Goal: Register for event/course

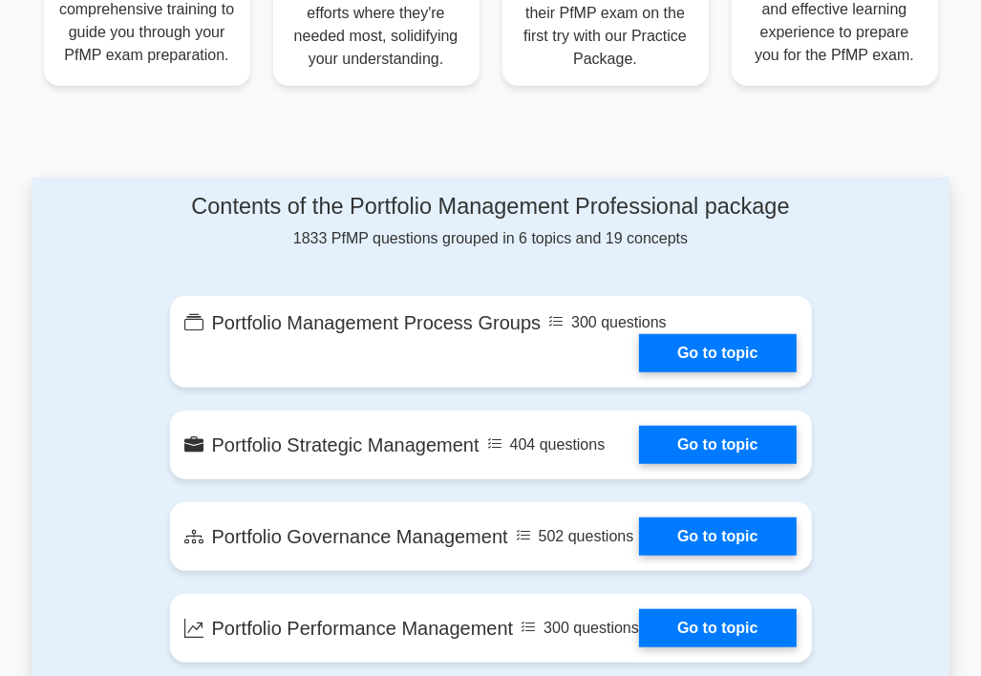
scroll to position [955, 0]
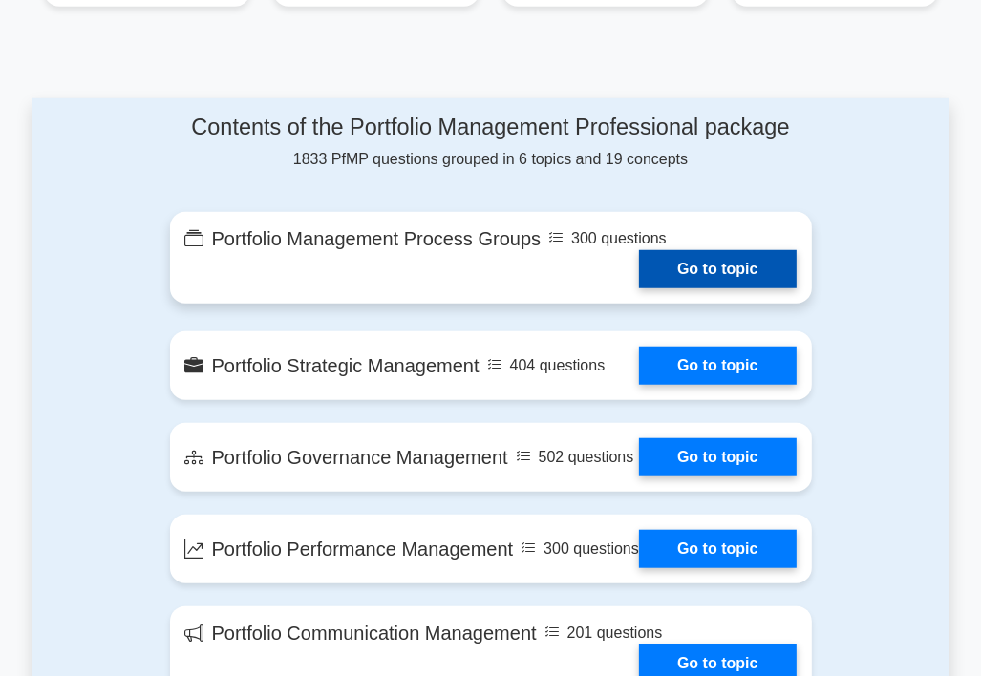
click at [708, 270] on link "Go to topic" at bounding box center [717, 269] width 157 height 38
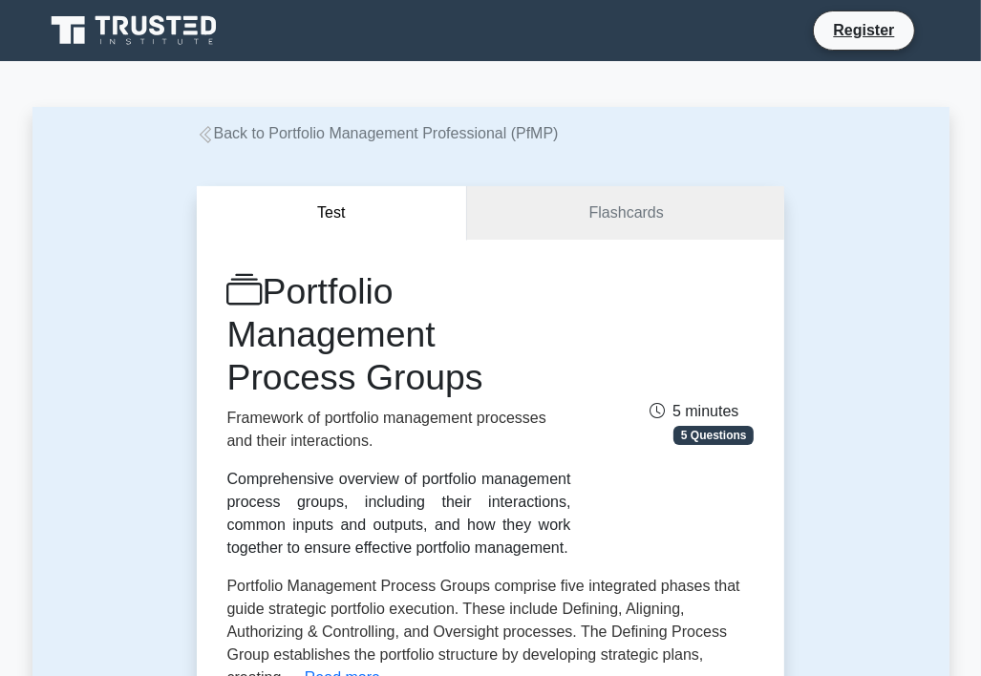
scroll to position [478, 0]
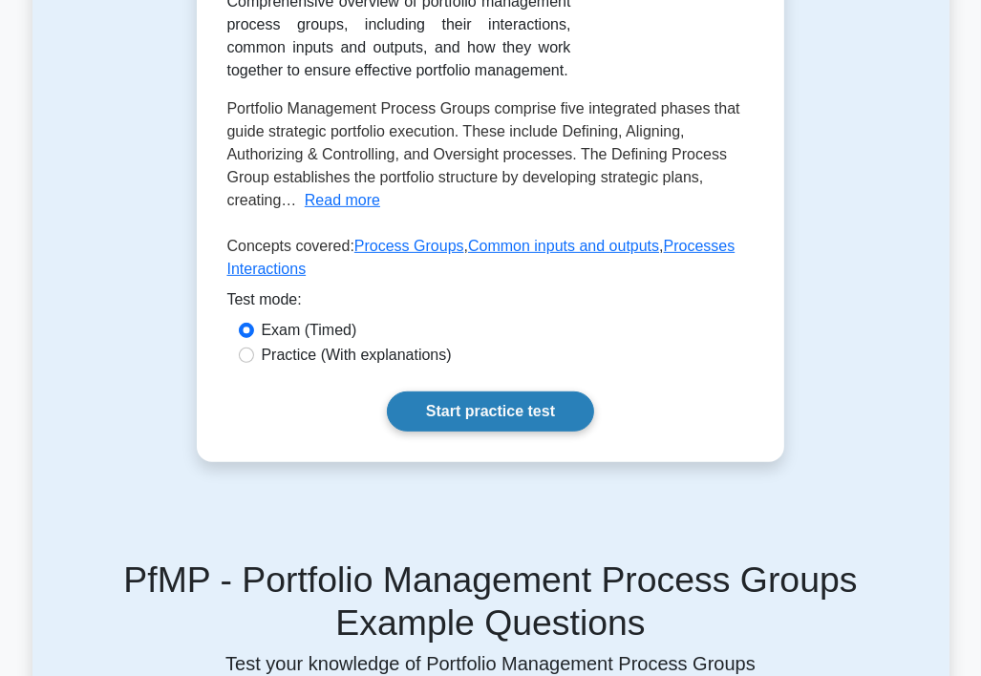
click at [478, 403] on link "Start practice test" at bounding box center [490, 412] width 207 height 40
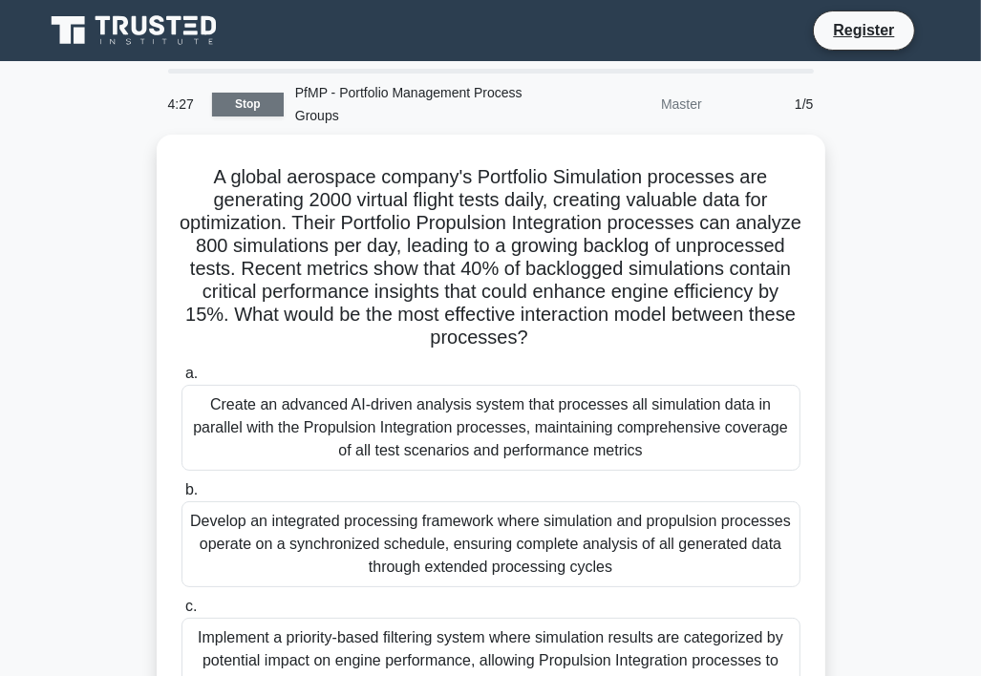
click at [263, 103] on link "Stop" at bounding box center [248, 105] width 72 height 24
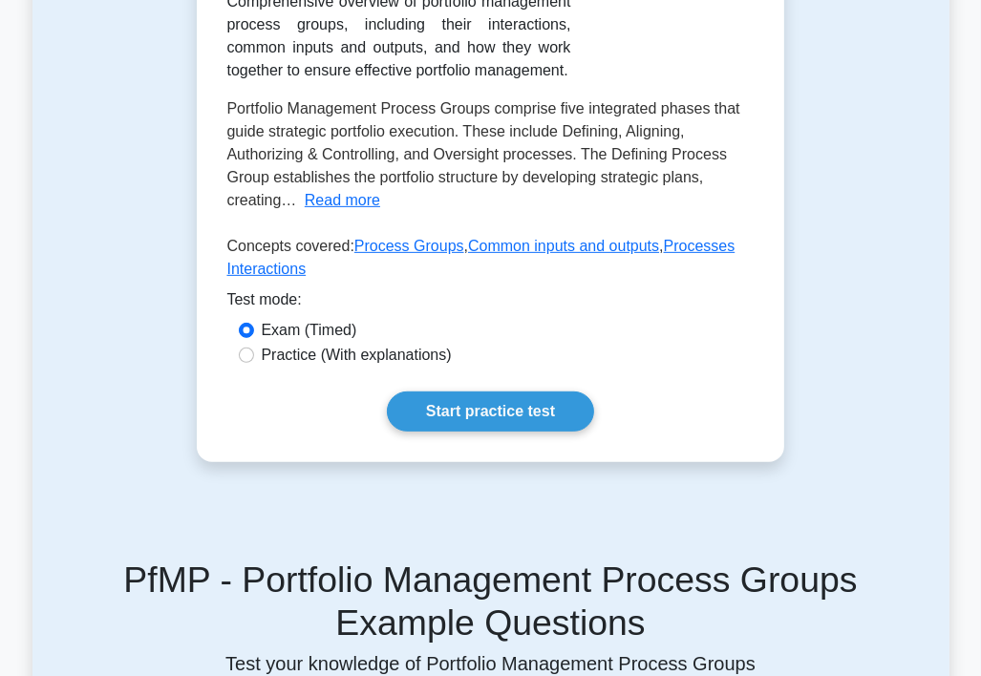
click at [259, 356] on div "Practice (With explanations)" at bounding box center [491, 355] width 504 height 23
click at [241, 352] on input "Practice (With explanations)" at bounding box center [246, 355] width 15 height 15
radio input "true"
click at [409, 398] on link "Start practice test" at bounding box center [490, 412] width 207 height 40
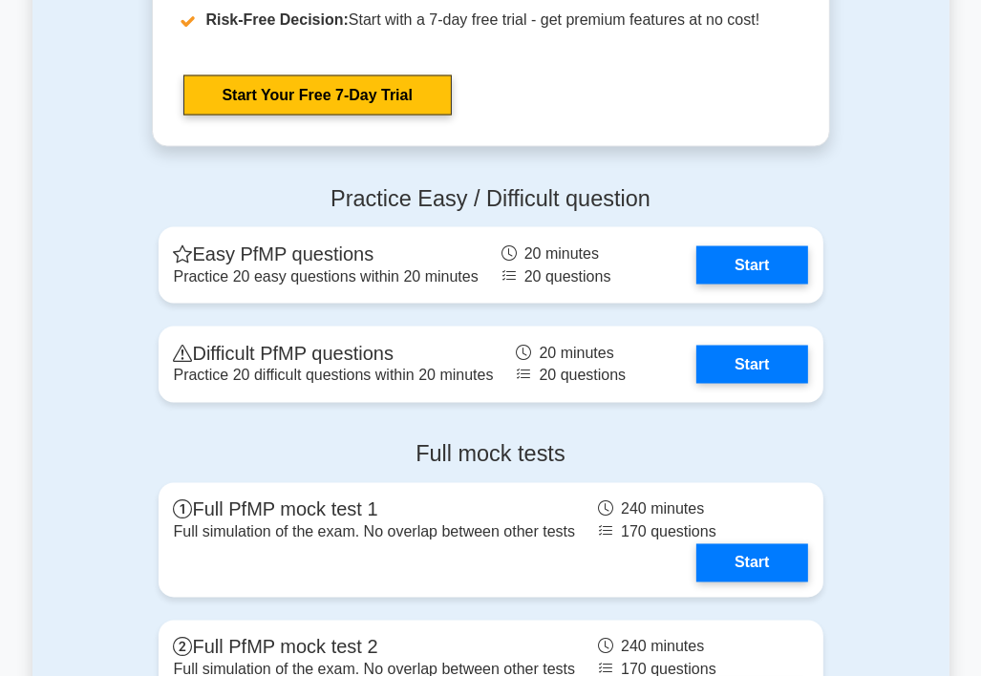
scroll to position [2292, 0]
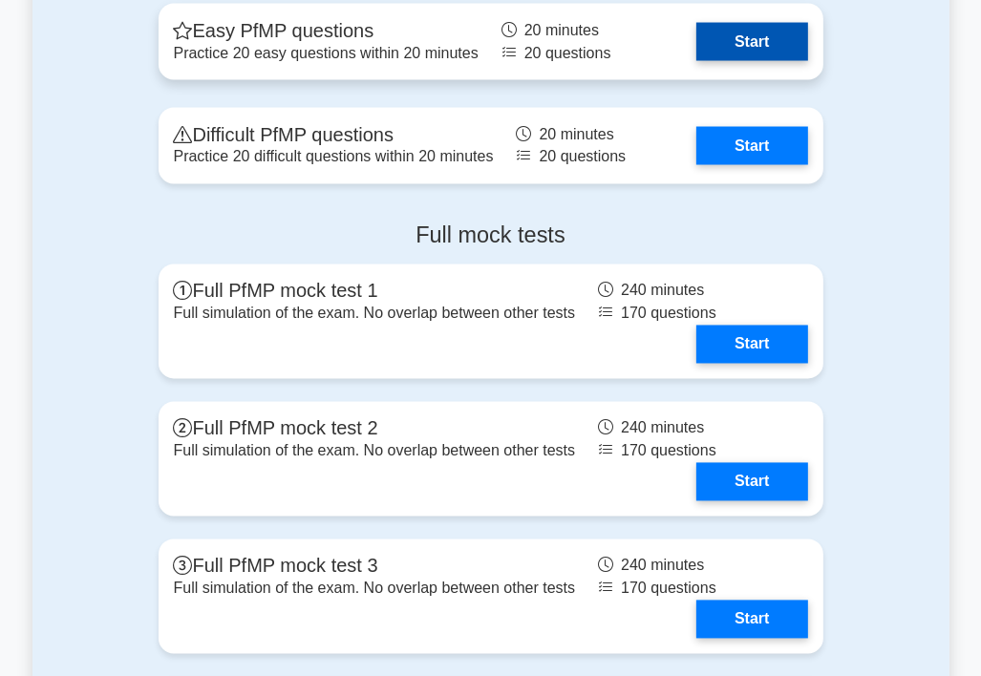
click at [731, 61] on link "Start" at bounding box center [751, 42] width 111 height 38
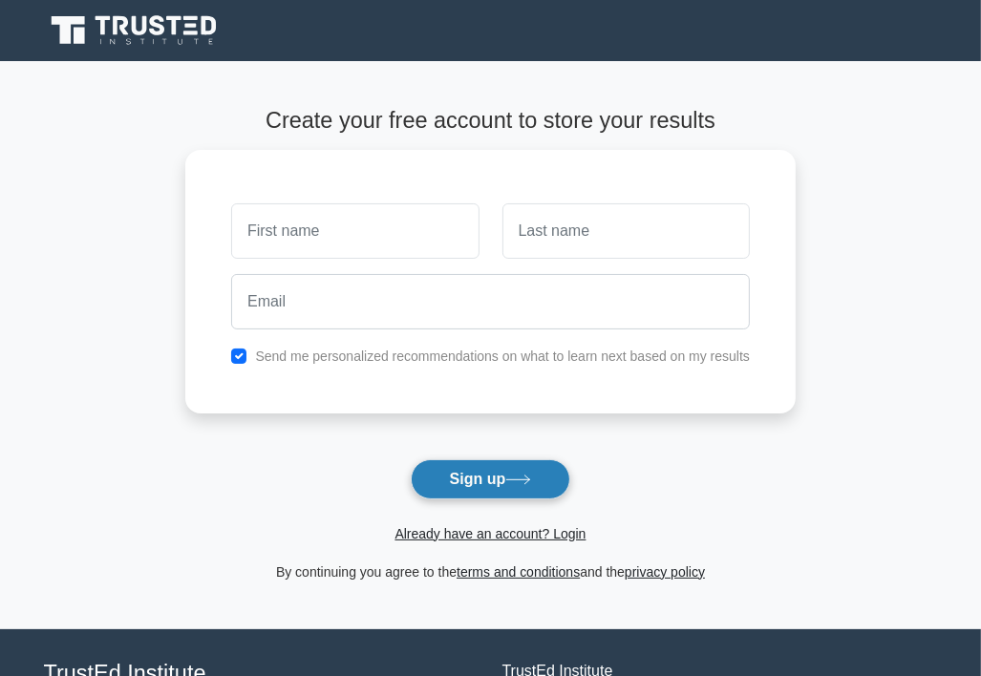
click at [466, 484] on button "Sign up" at bounding box center [491, 479] width 160 height 40
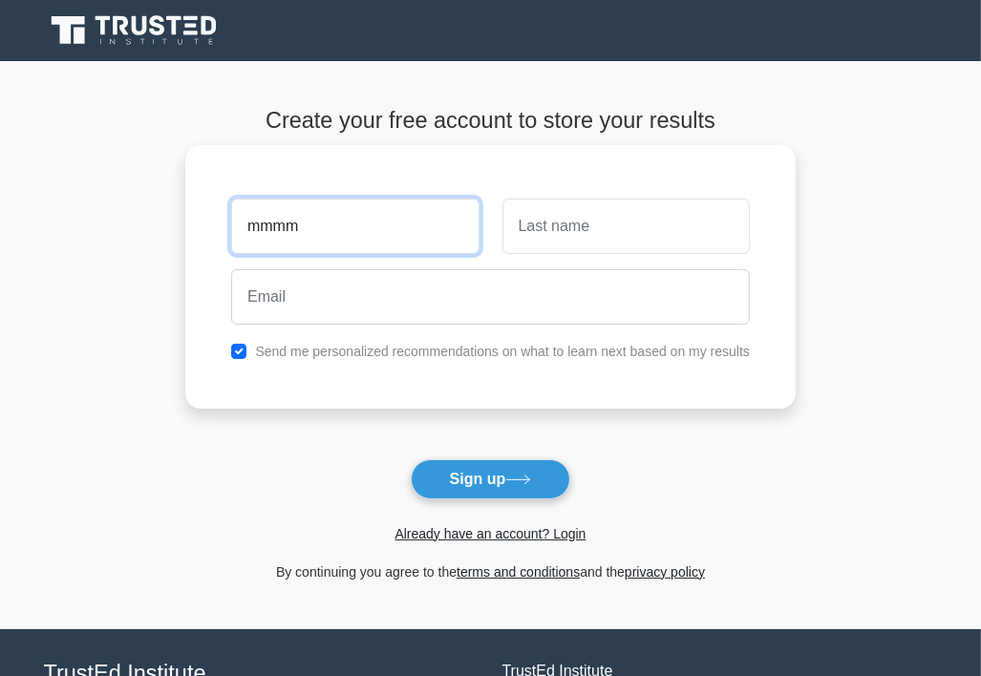
type input "mmmm"
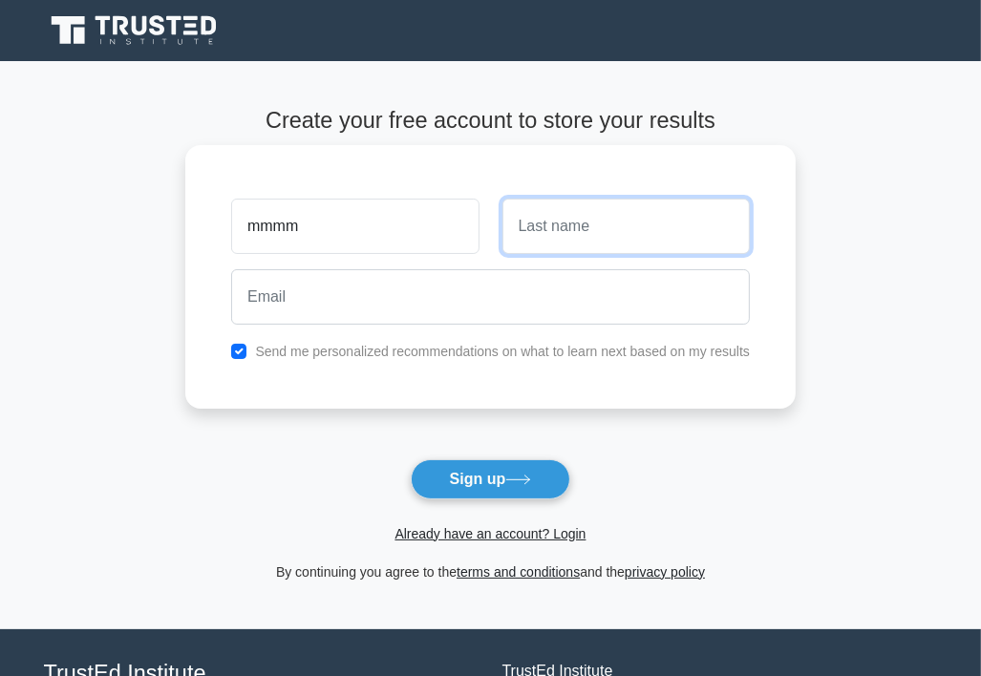
click at [547, 219] on input "text" at bounding box center [625, 226] width 247 height 55
type input "bnpjnkkij"
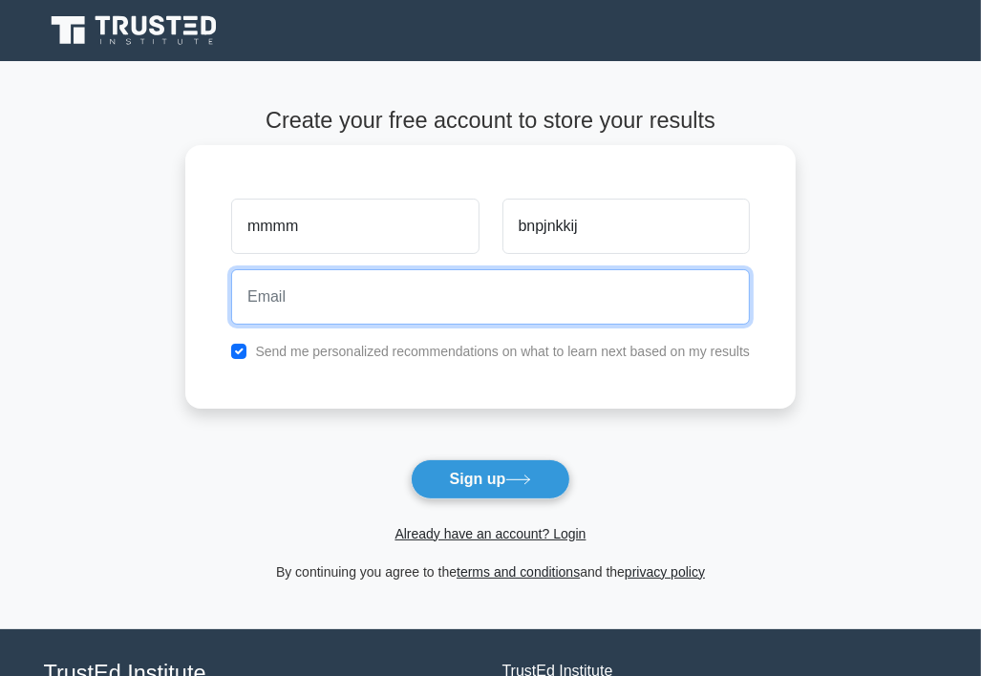
click at [366, 295] on input "email" at bounding box center [490, 296] width 519 height 55
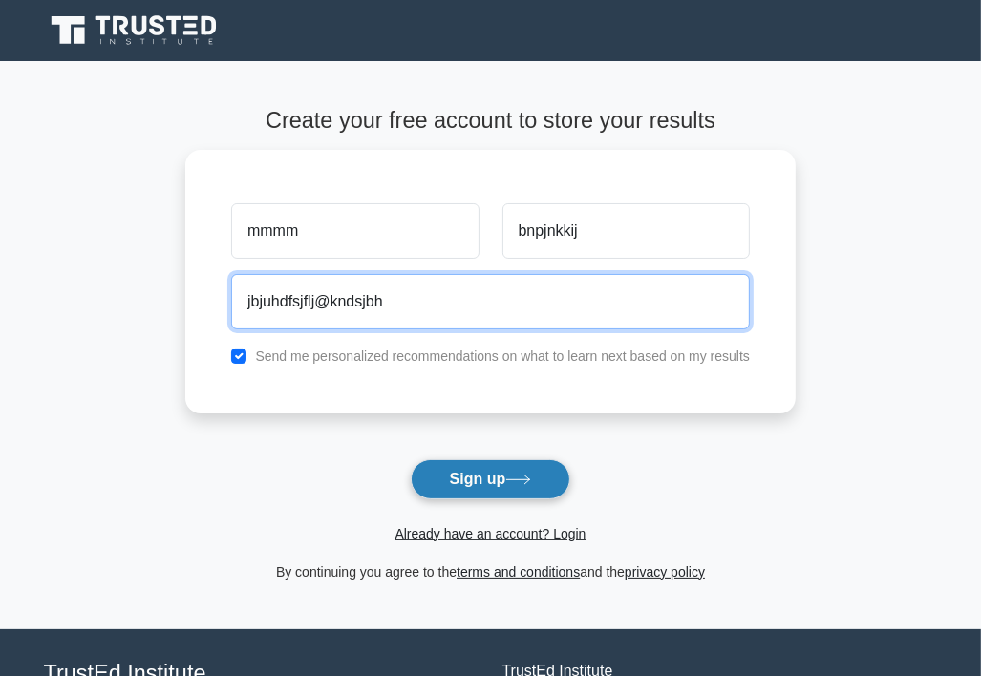
type input "jbjuhdfsjflj@kndsjbh"
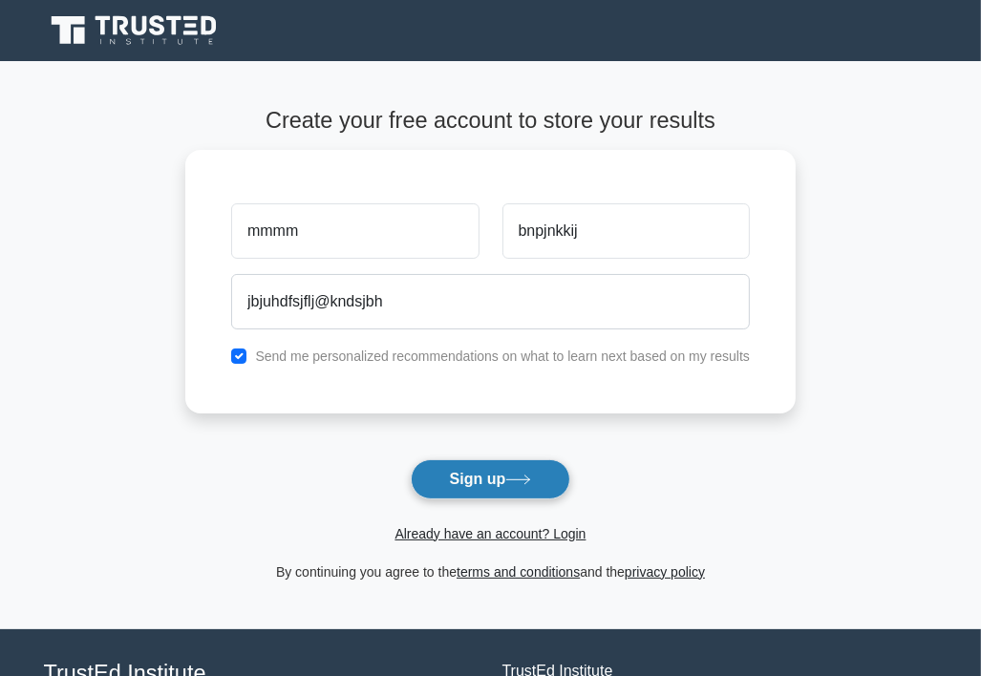
click at [485, 472] on button "Sign up" at bounding box center [491, 479] width 160 height 40
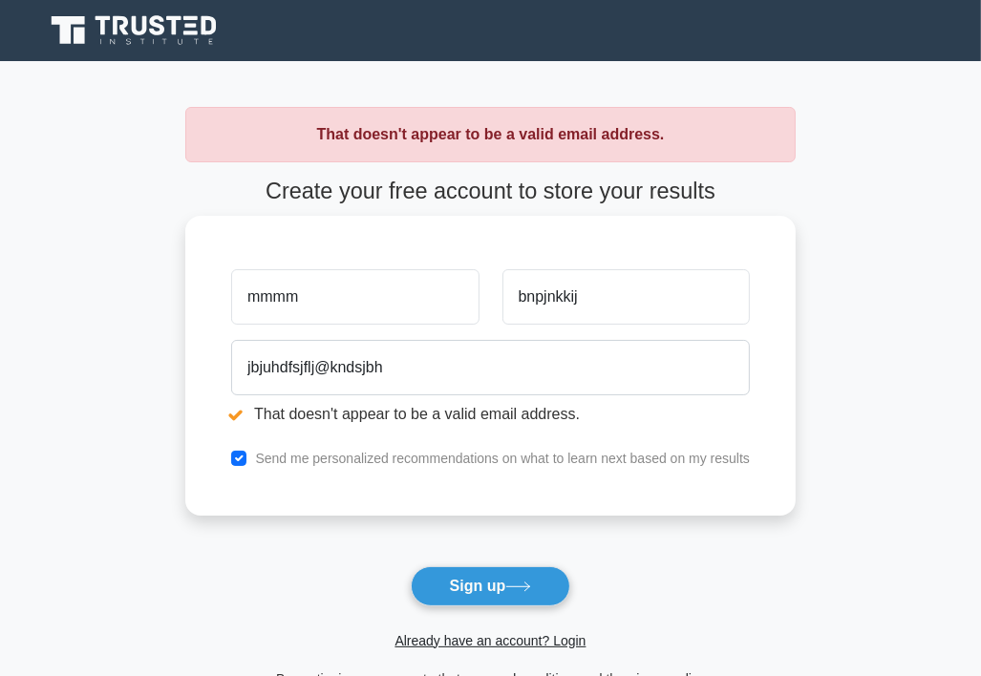
click at [360, 324] on div "mmmm" at bounding box center [355, 297] width 270 height 71
click at [354, 301] on input "mmmm" at bounding box center [354, 296] width 247 height 55
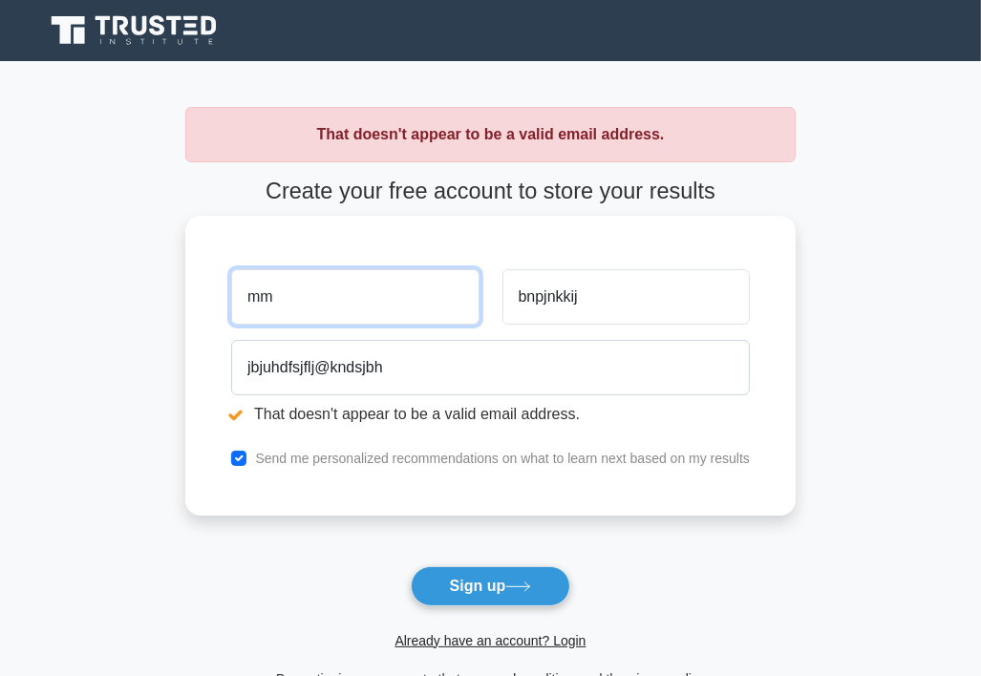
type input "m"
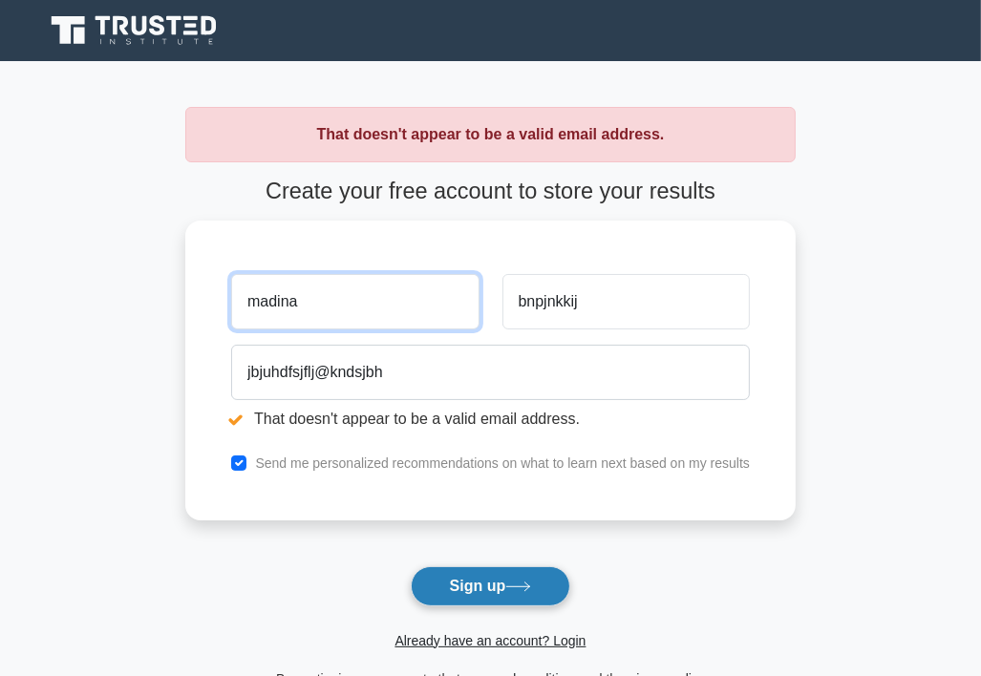
type input "madina"
click at [481, 568] on button "Sign up" at bounding box center [491, 586] width 160 height 40
type input "@madina"
click at [476, 566] on button "Sign up" at bounding box center [491, 586] width 160 height 40
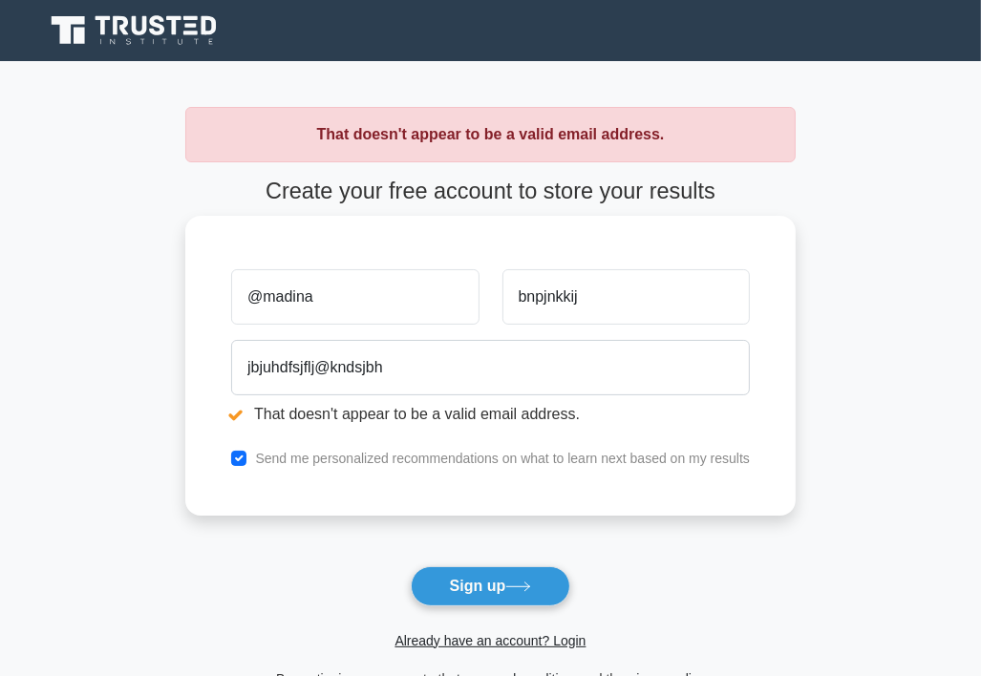
click at [323, 304] on input "@madina" at bounding box center [354, 296] width 247 height 55
type input "@"
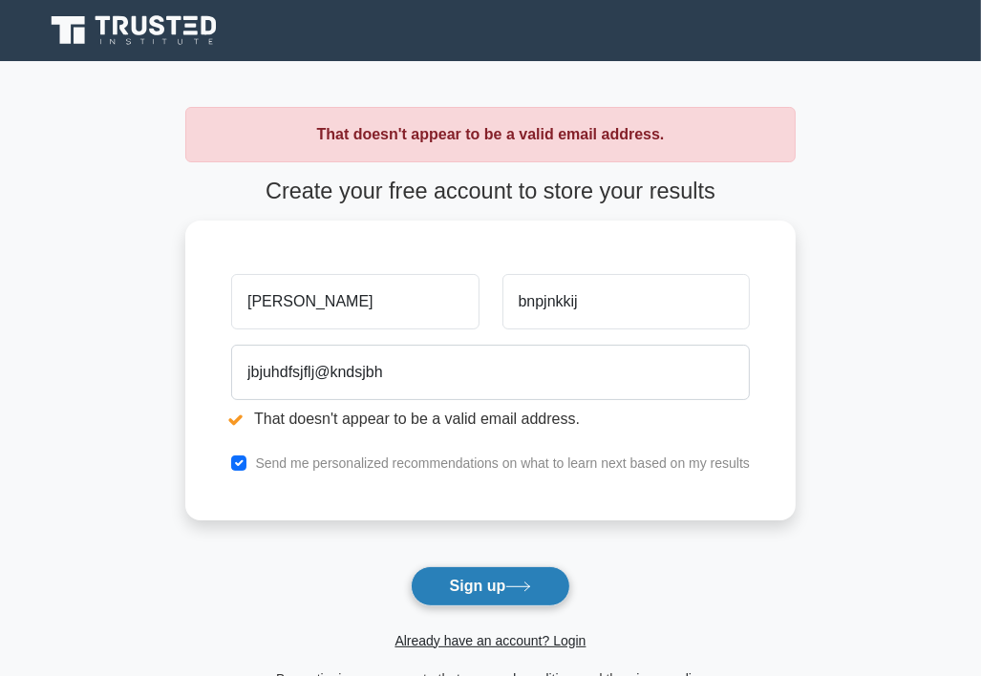
type input "[PERSON_NAME]"
click at [458, 578] on button "Sign up" at bounding box center [491, 586] width 160 height 40
click at [493, 583] on button "Sign up" at bounding box center [491, 586] width 160 height 40
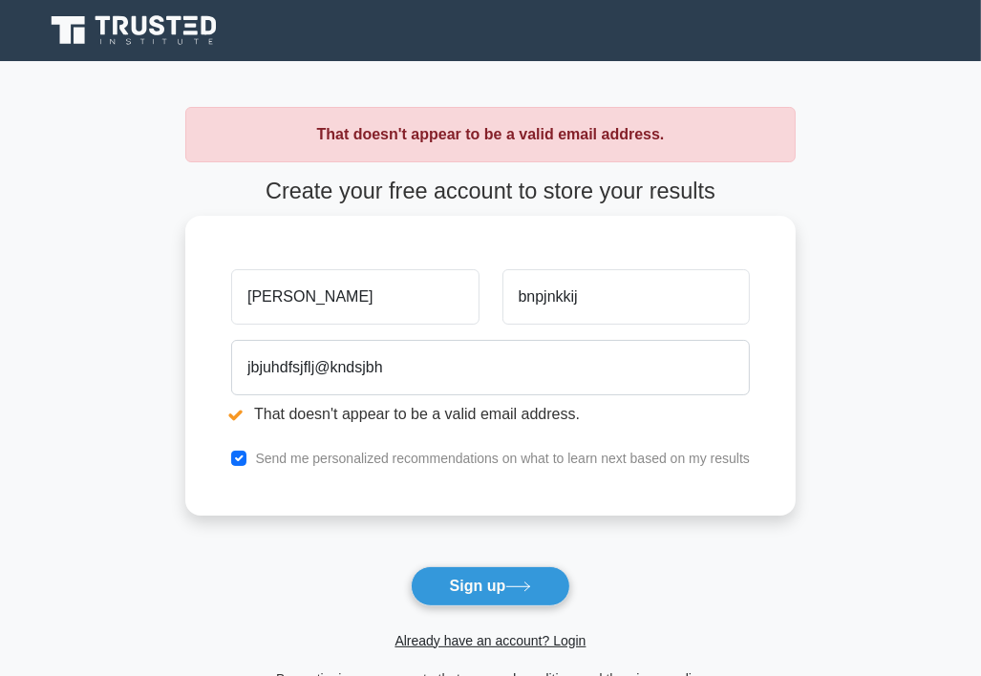
click at [250, 296] on input "[PERSON_NAME]" at bounding box center [354, 296] width 247 height 55
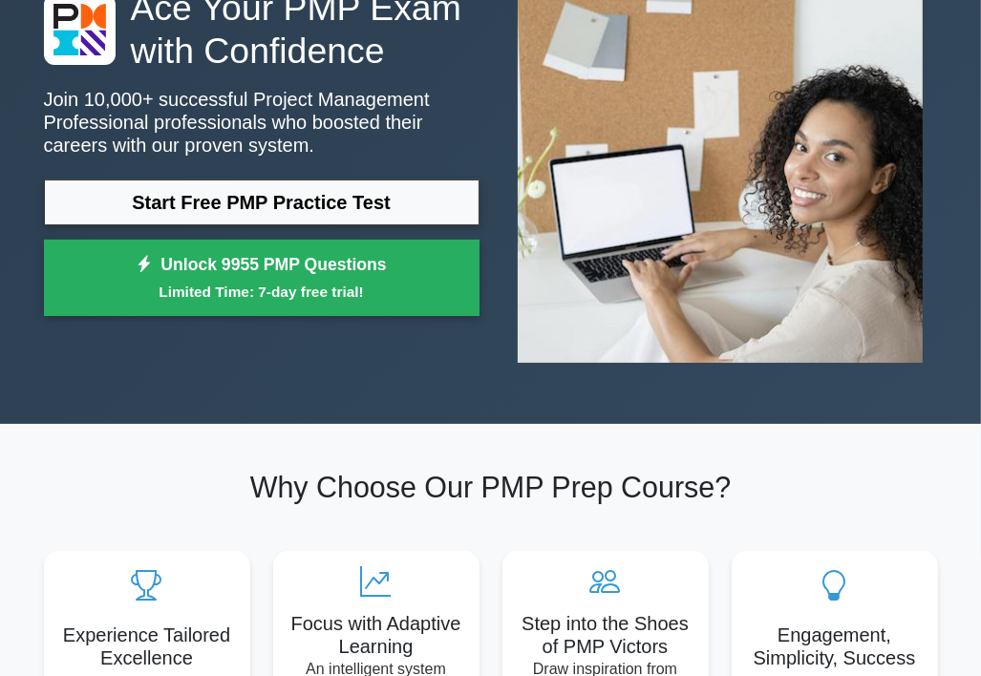
scroll to position [191, 0]
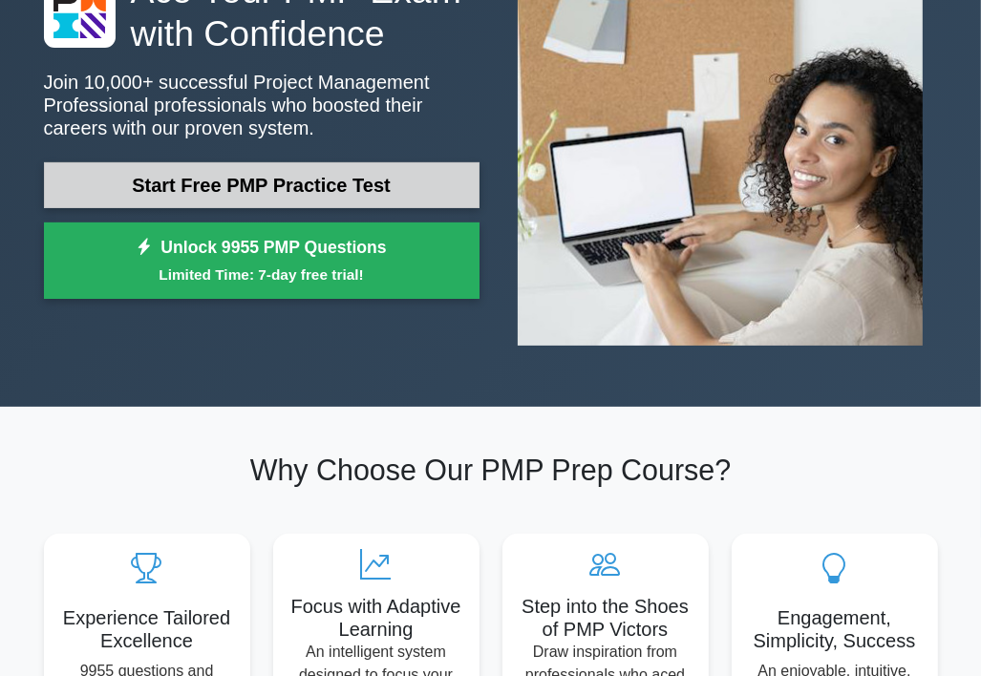
click at [256, 187] on link "Start Free PMP Practice Test" at bounding box center [262, 185] width 436 height 46
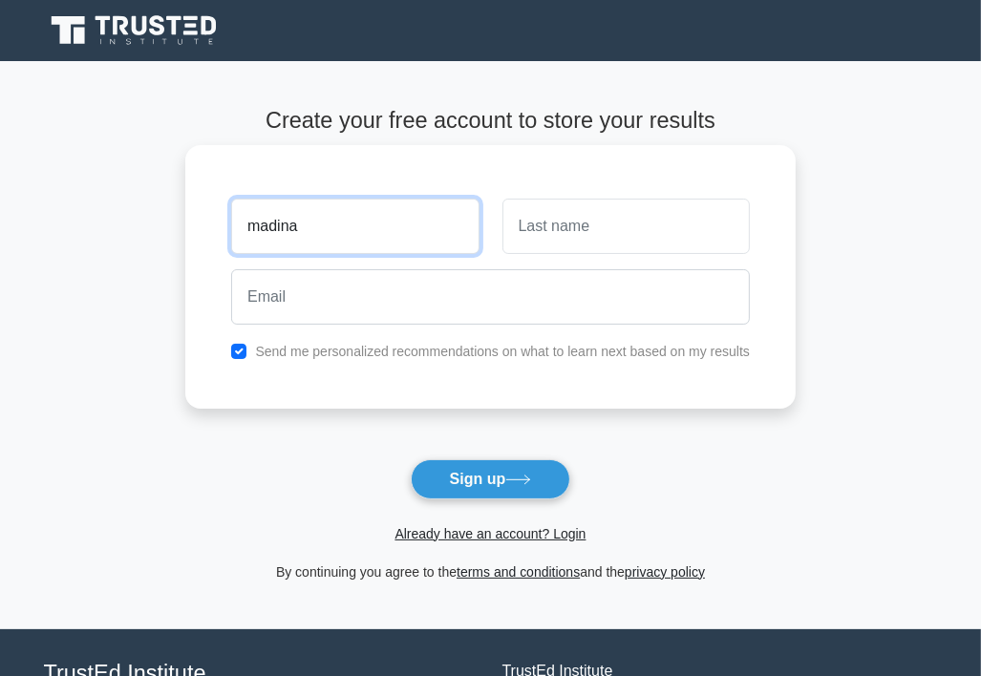
type input "madina"
click at [411, 459] on button "Sign up" at bounding box center [491, 479] width 160 height 40
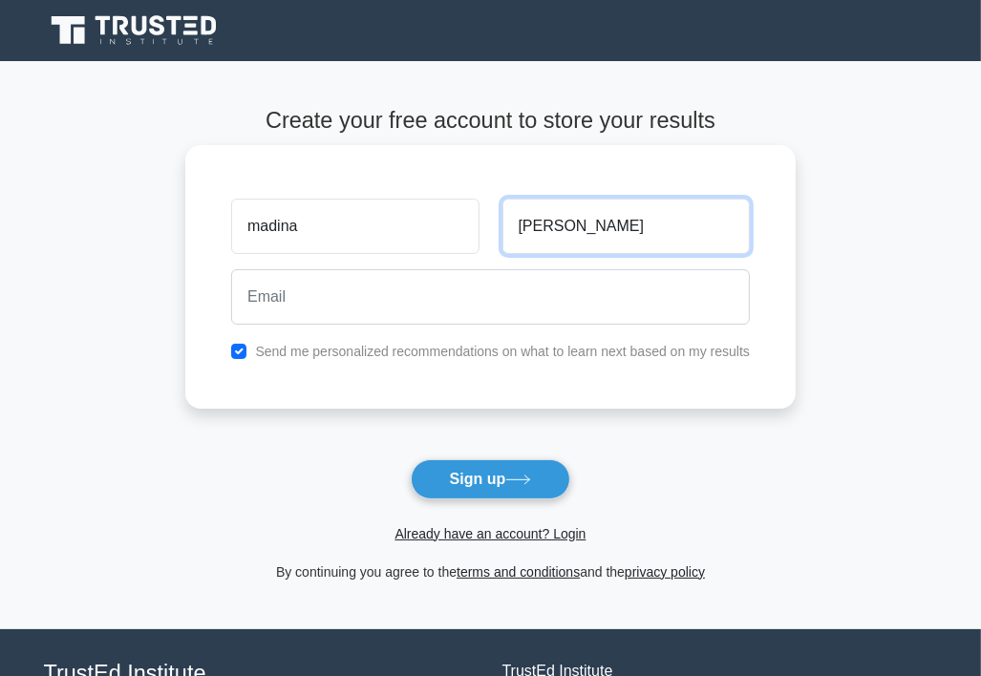
type input "[PERSON_NAME]"
click at [411, 459] on button "Sign up" at bounding box center [491, 479] width 160 height 40
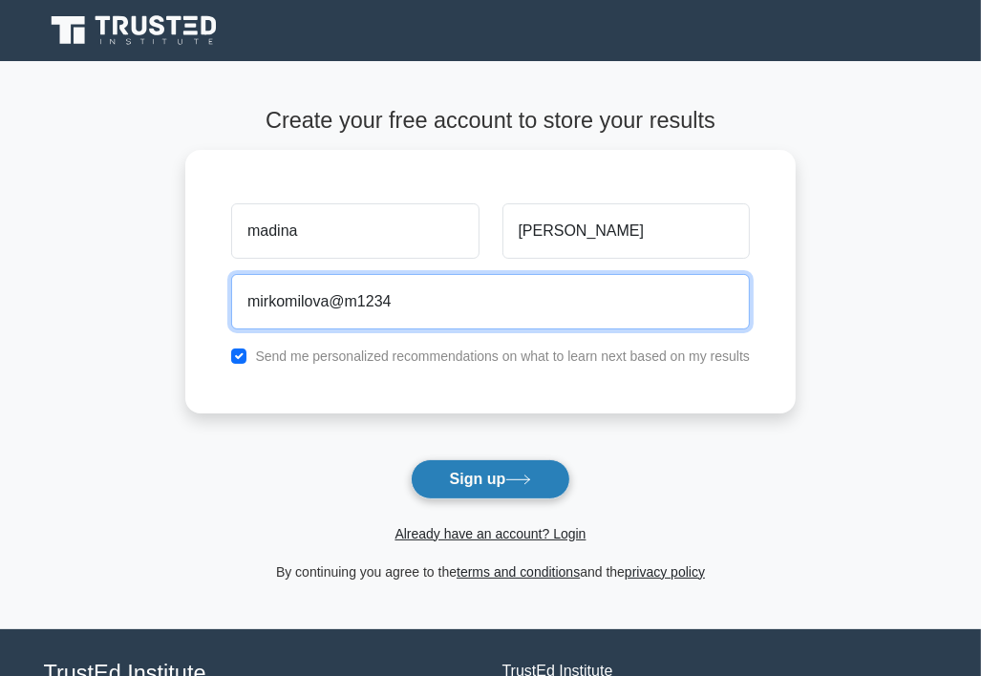
type input "mirkomilova@m1234"
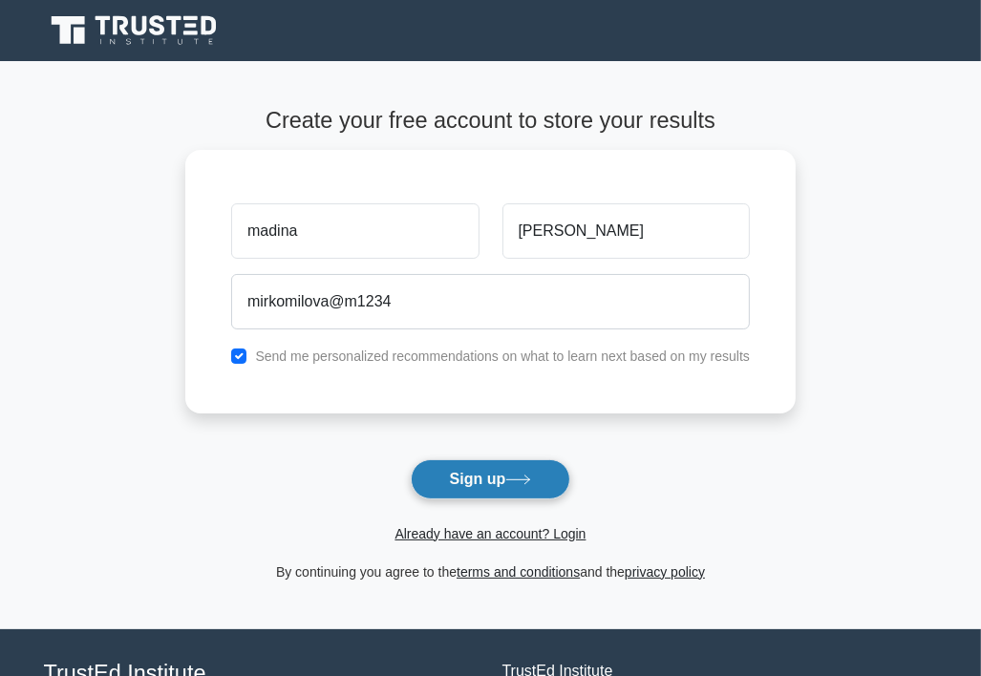
click at [445, 470] on button "Sign up" at bounding box center [491, 479] width 160 height 40
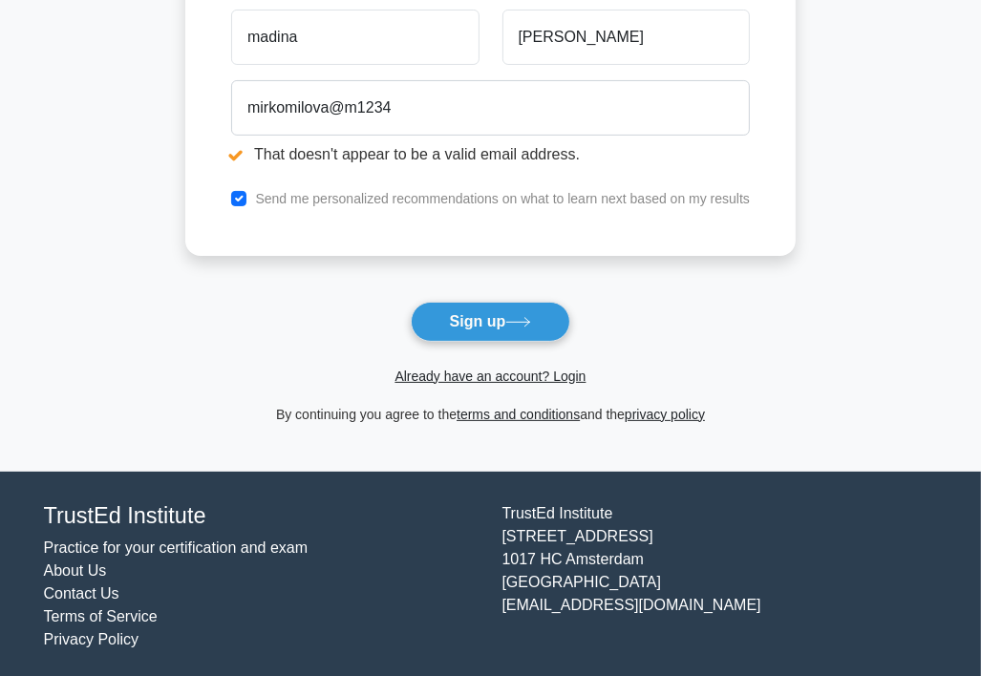
scroll to position [269, 0]
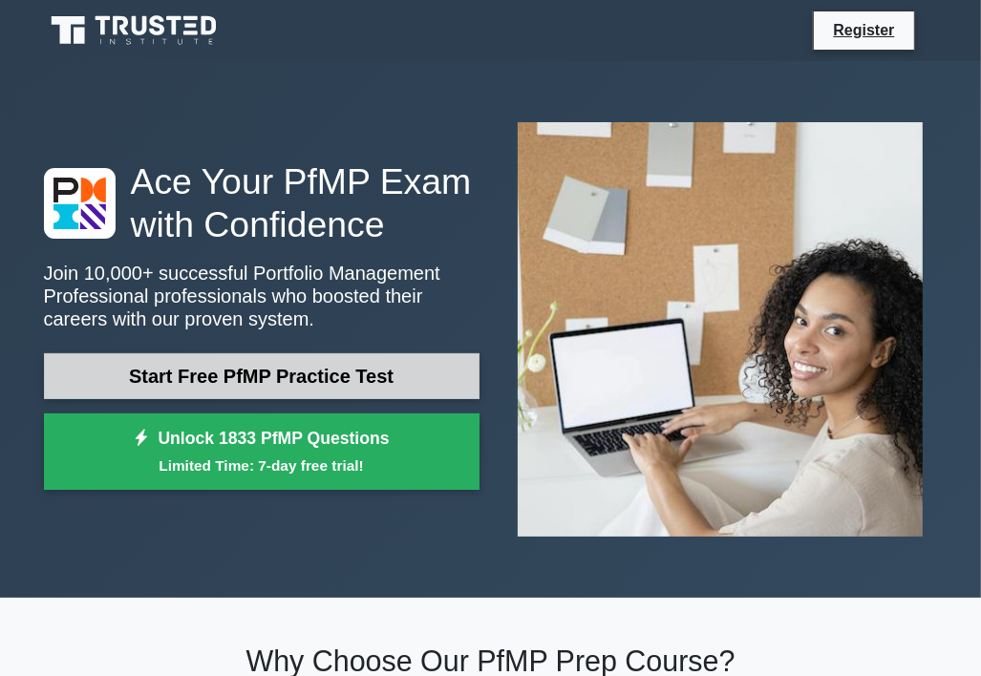
click at [247, 370] on link "Start Free PfMP Practice Test" at bounding box center [262, 376] width 436 height 46
